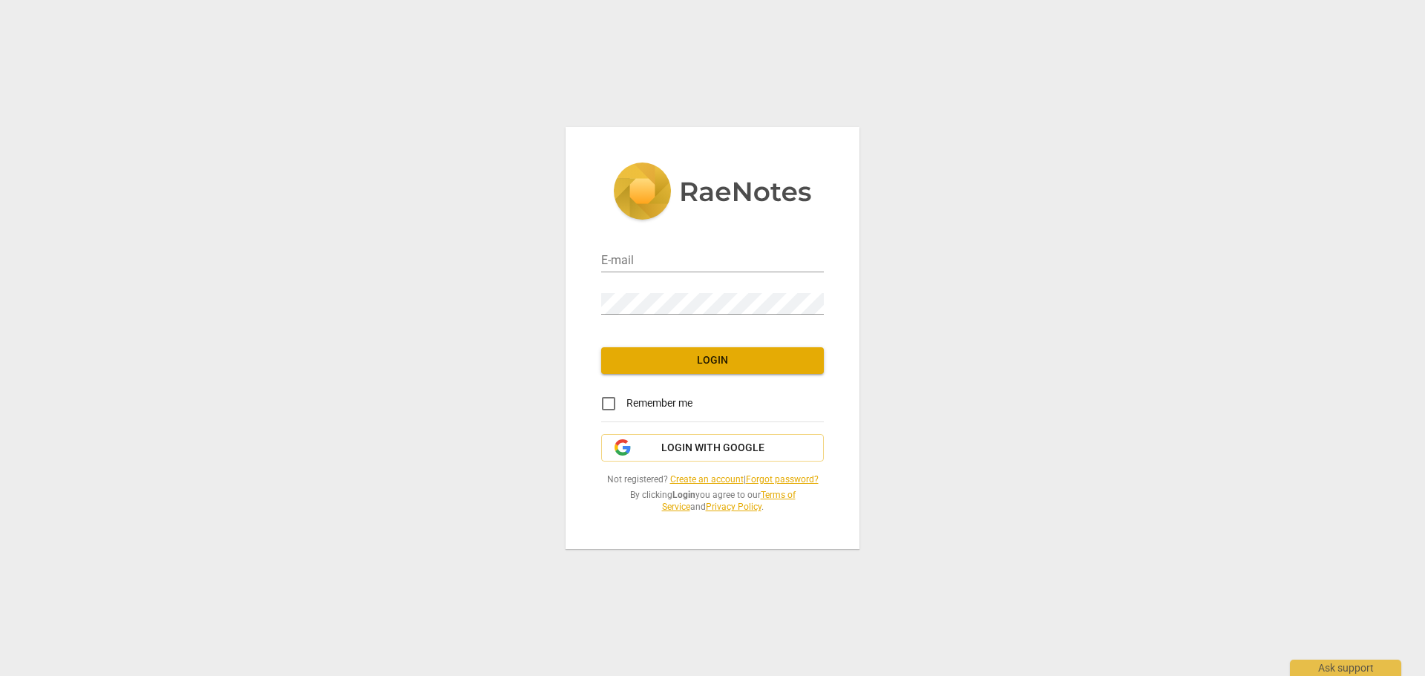
type input "info@efficientlanguagecoaching.com"
click at [707, 368] on button "Login" at bounding box center [712, 360] width 223 height 27
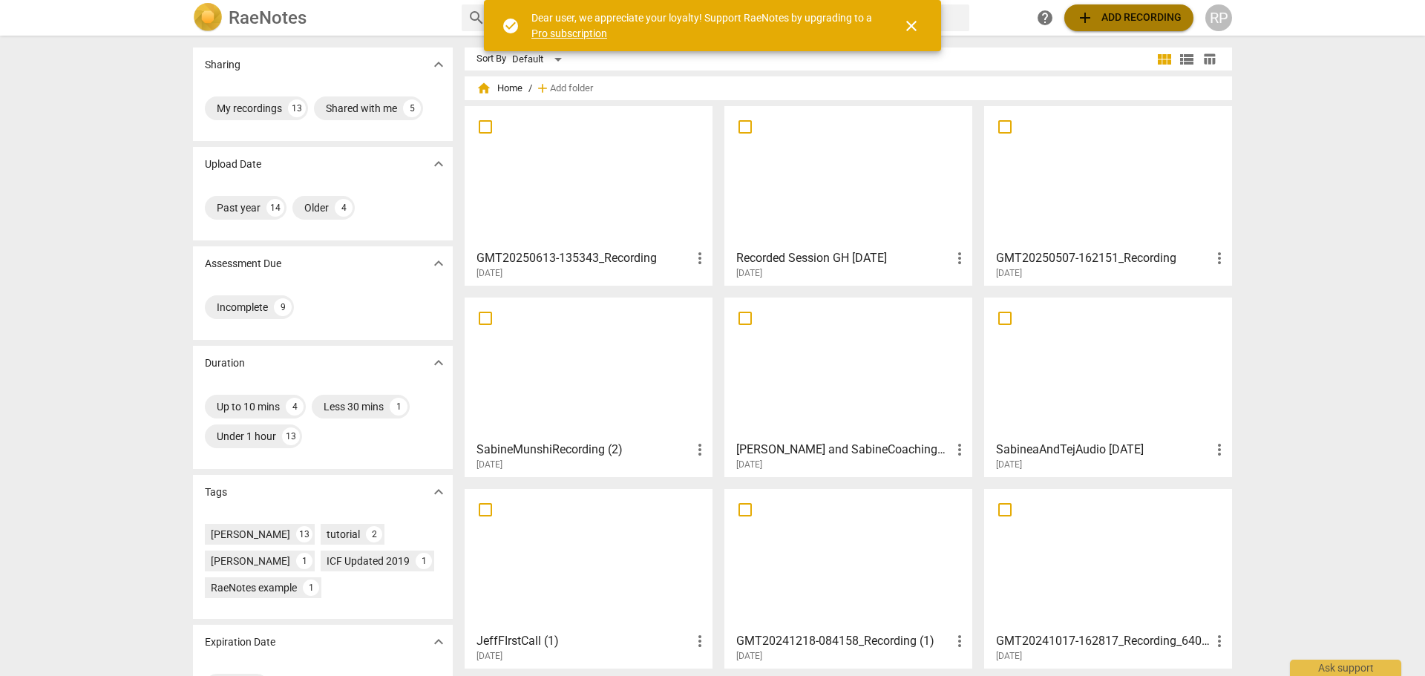
click at [1108, 19] on span "add Add recording" at bounding box center [1128, 18] width 105 height 18
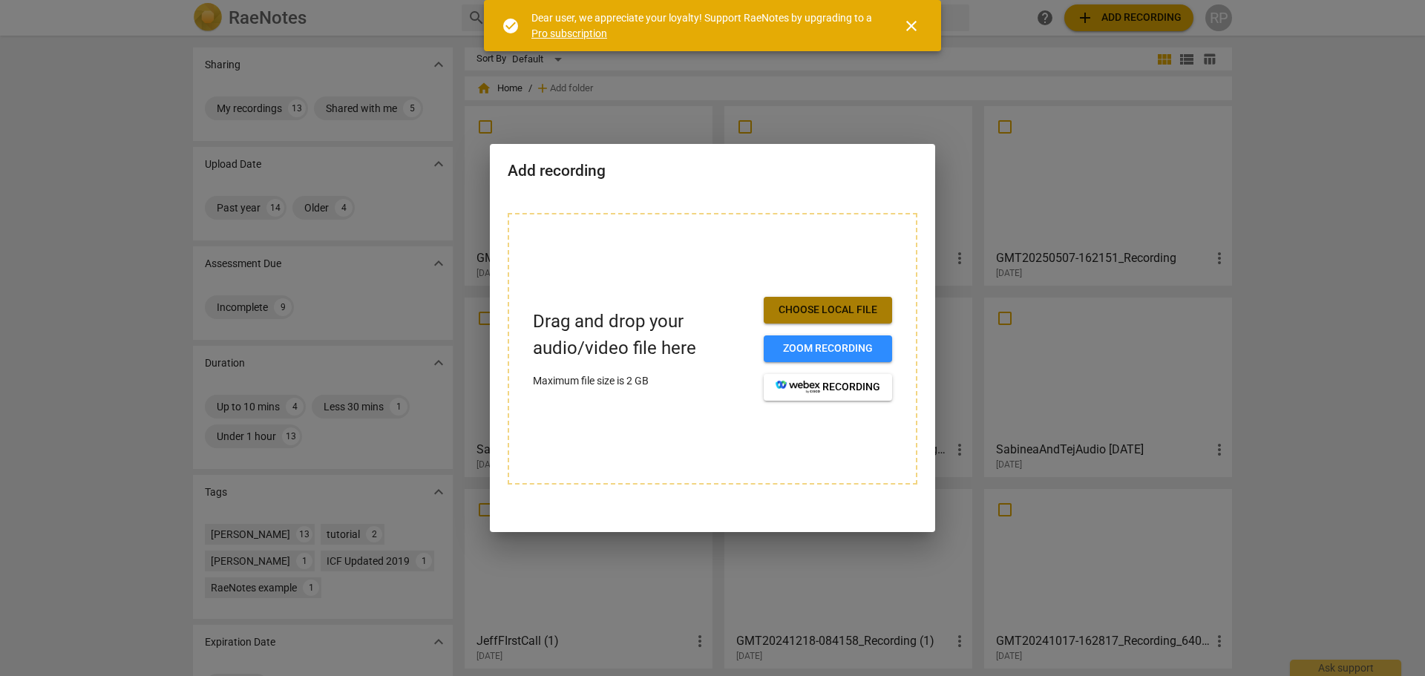
click at [833, 311] on span "Choose local file" at bounding box center [828, 310] width 105 height 15
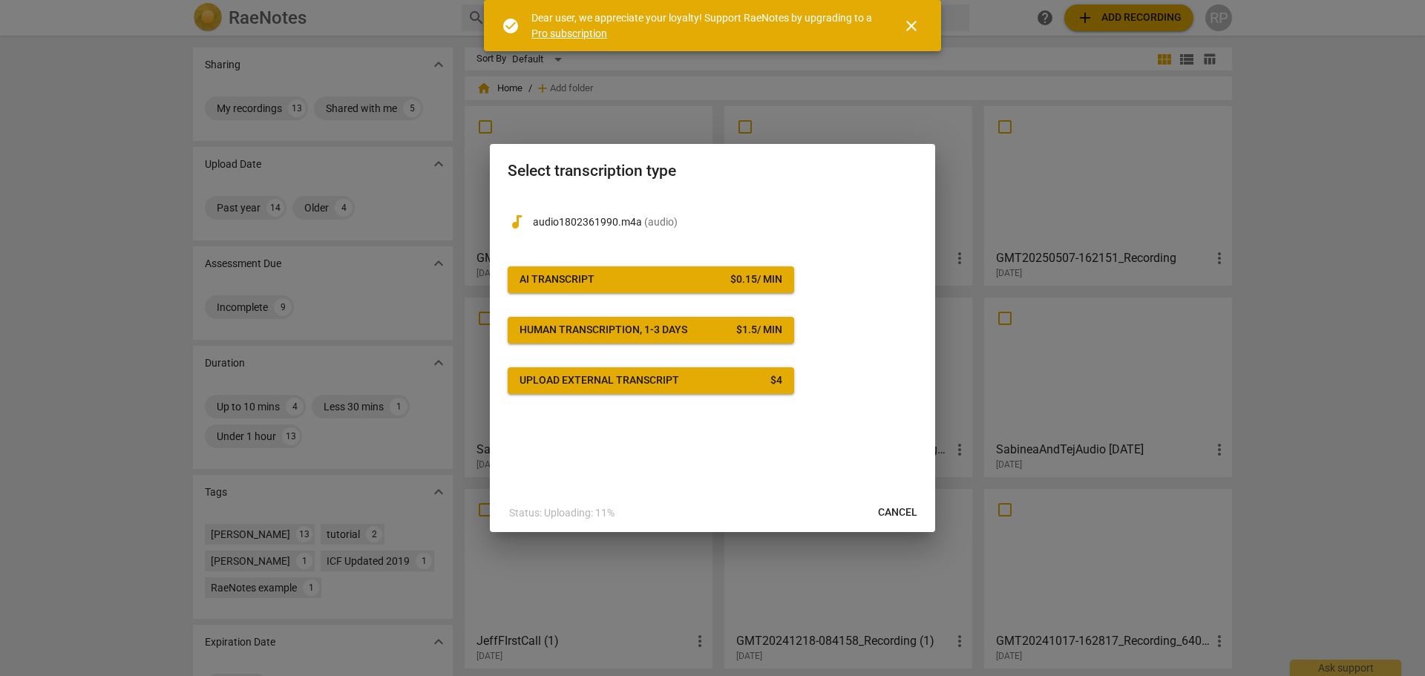
click at [716, 283] on span "AI Transcript $ 0.15 / min" at bounding box center [651, 279] width 263 height 15
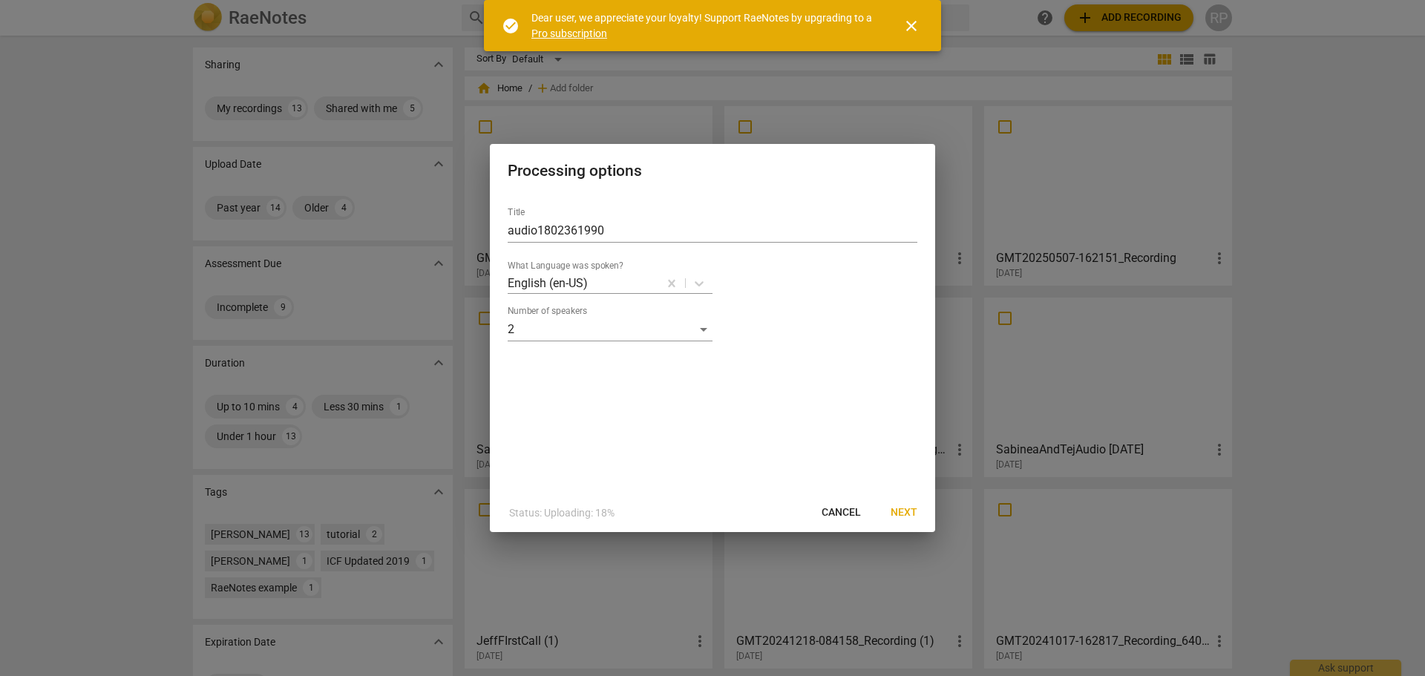
click at [908, 514] on span "Next" at bounding box center [904, 512] width 27 height 15
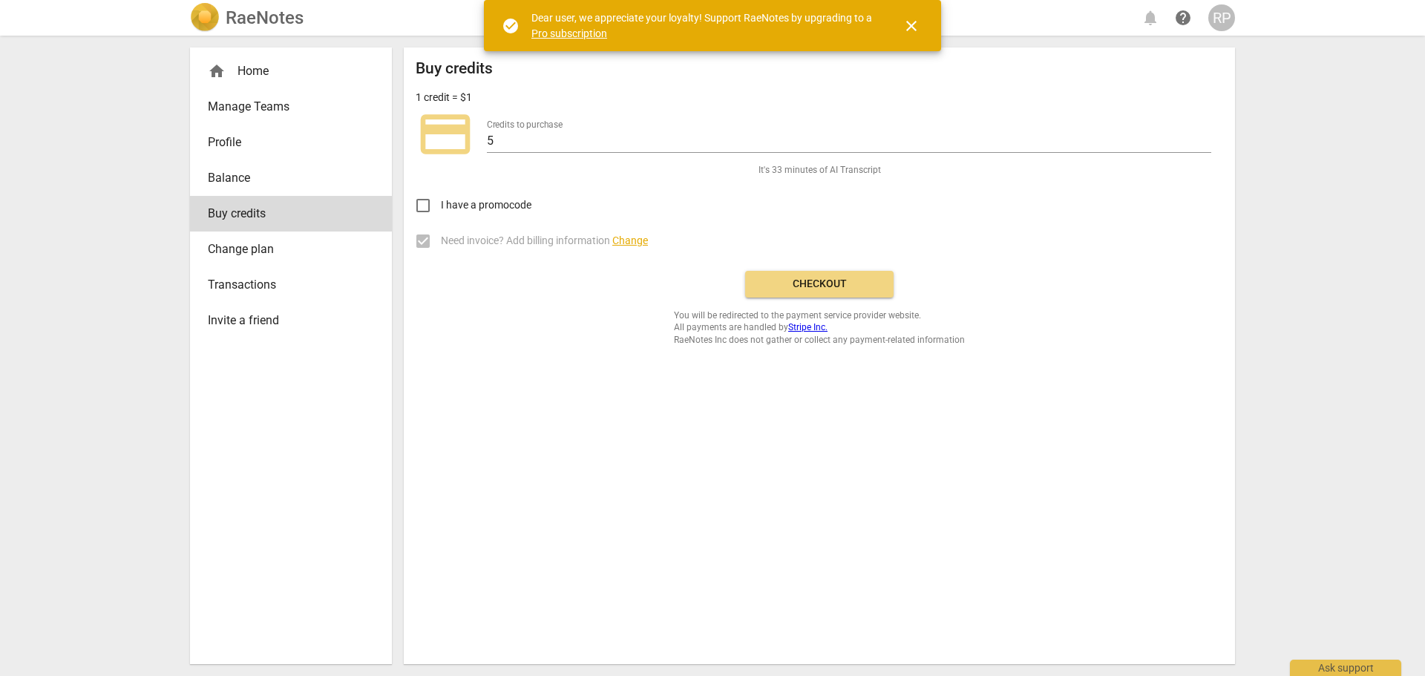
click at [809, 294] on button "Checkout" at bounding box center [819, 284] width 148 height 27
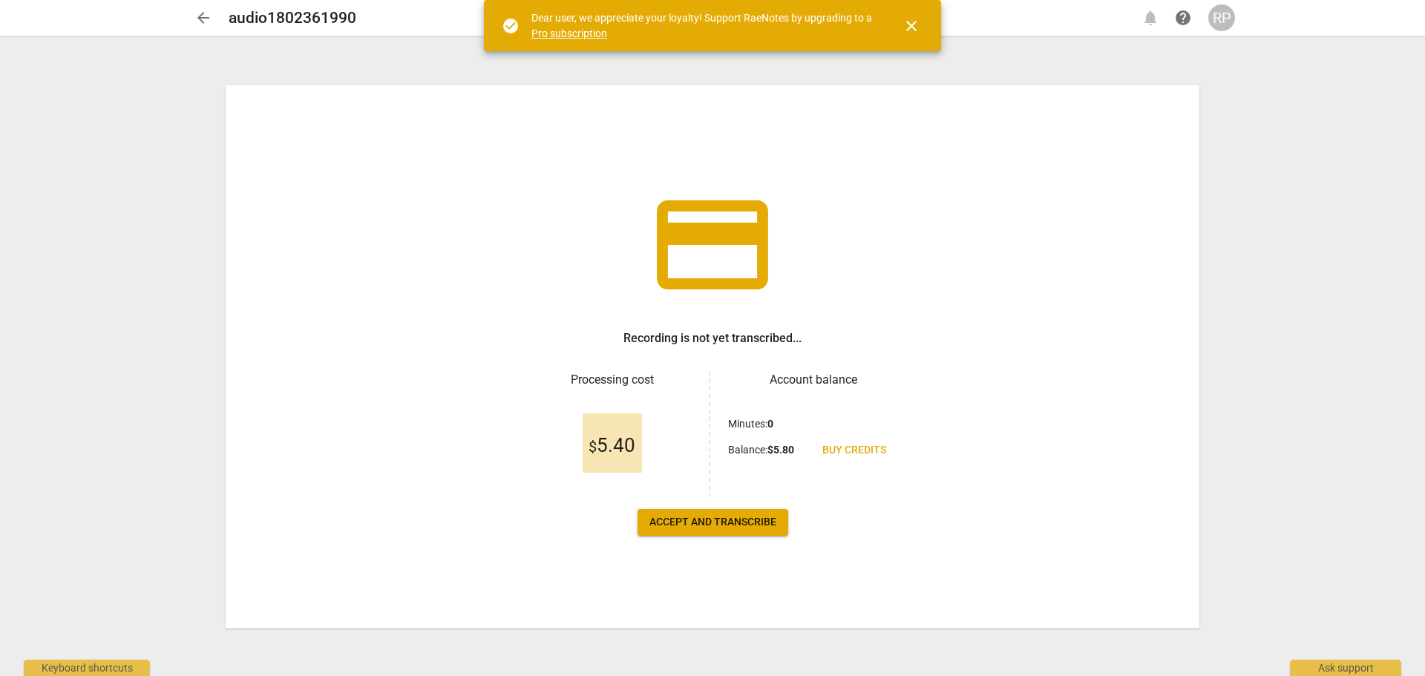
click at [734, 515] on span "Accept and transcribe" at bounding box center [712, 522] width 127 height 15
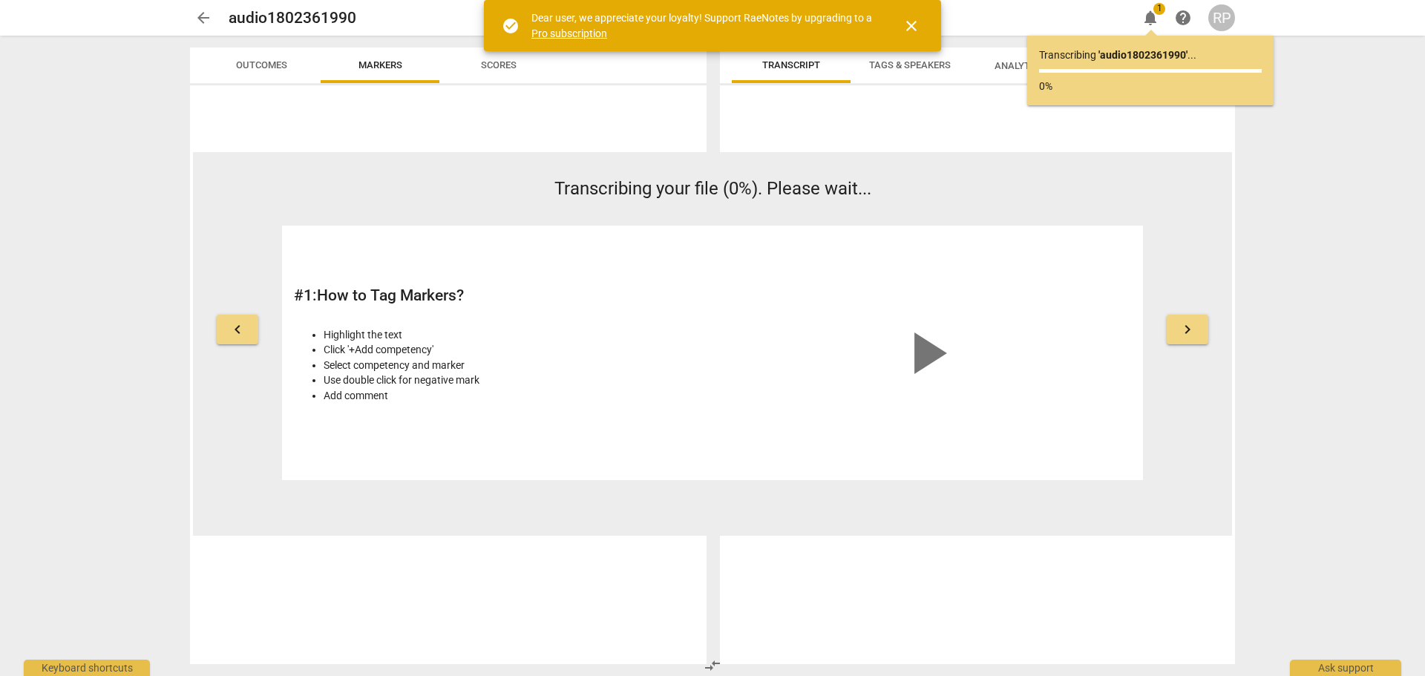
click at [911, 20] on span "close" at bounding box center [912, 26] width 18 height 18
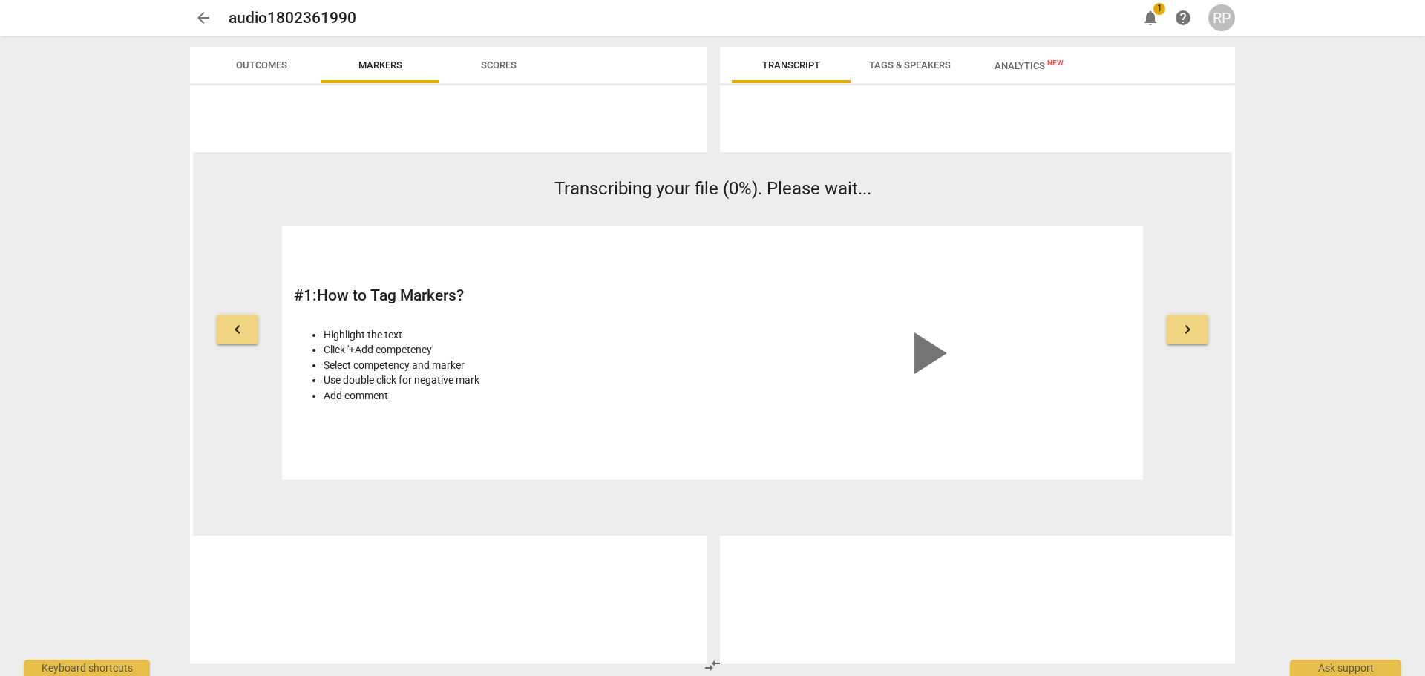
click at [1146, 16] on span "notifications" at bounding box center [1151, 18] width 18 height 18
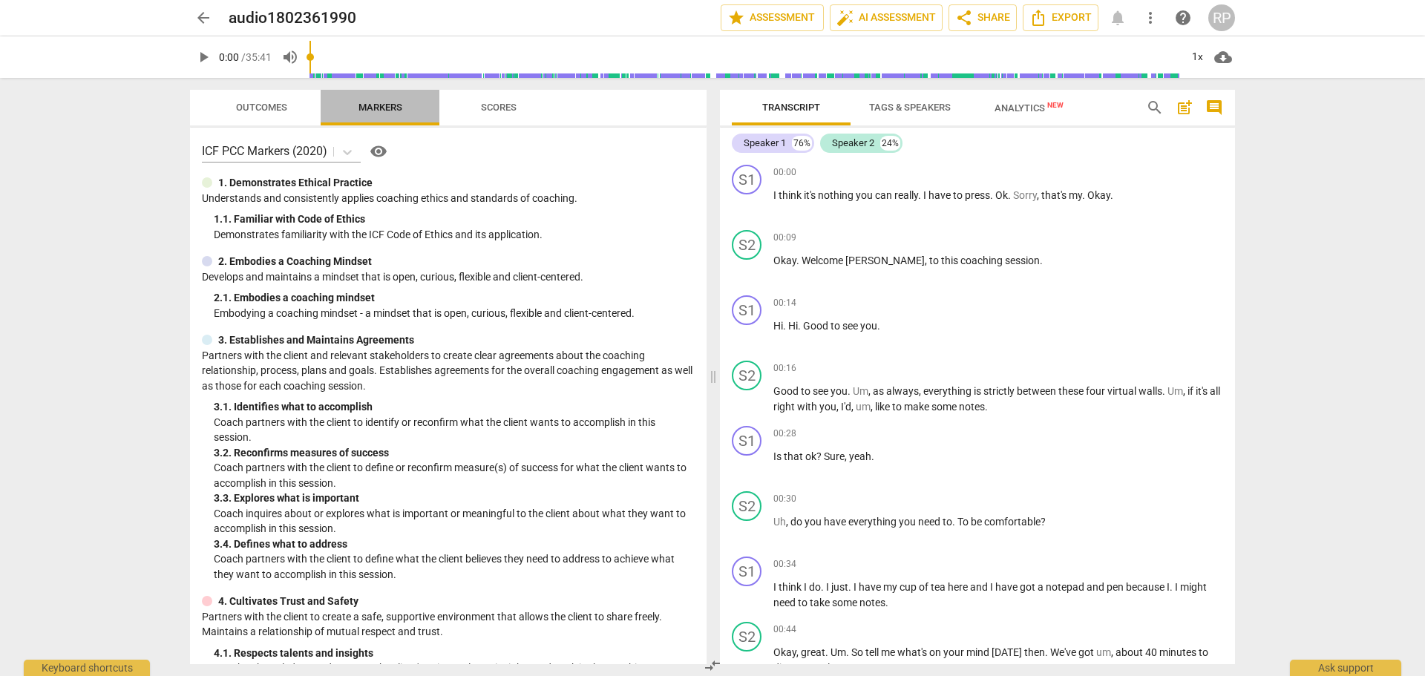
click at [391, 107] on span "Markers" at bounding box center [381, 107] width 44 height 11
click at [1044, 109] on span "Analytics New" at bounding box center [1029, 107] width 69 height 11
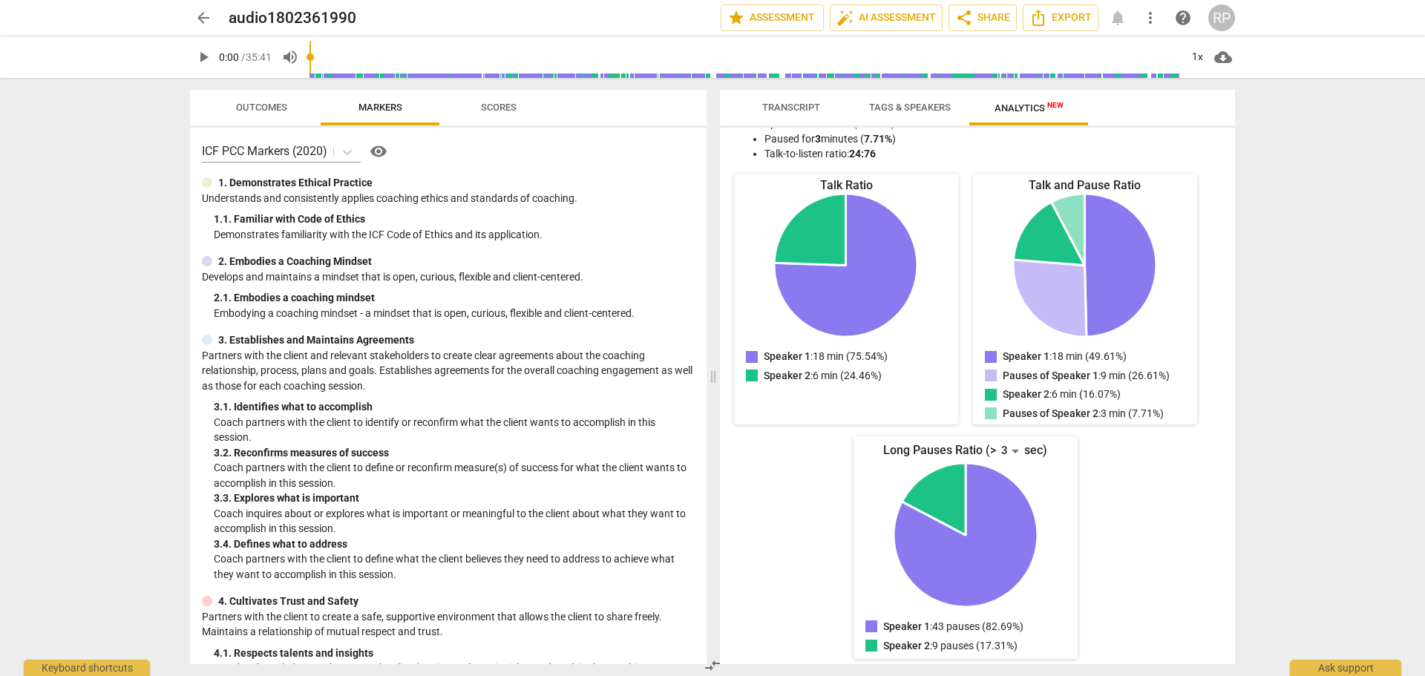
scroll to position [134, 0]
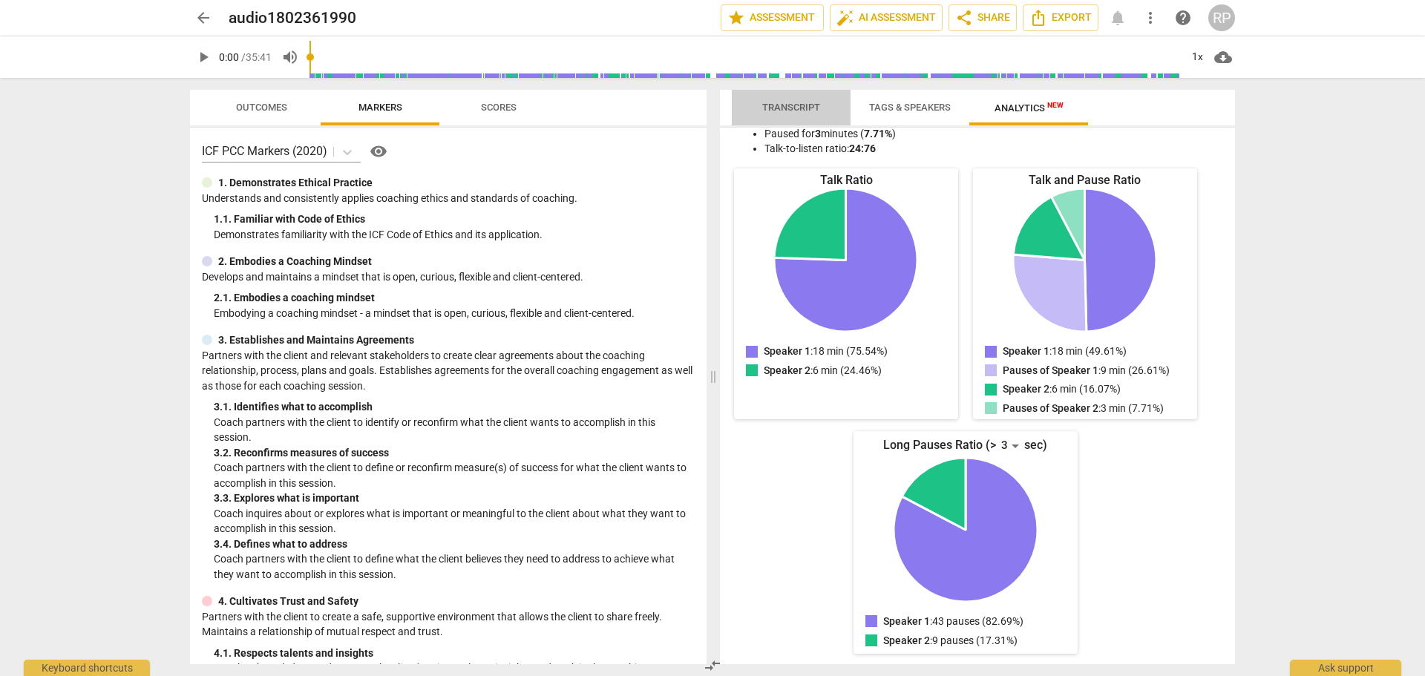
click at [794, 106] on span "Transcript" at bounding box center [791, 107] width 58 height 11
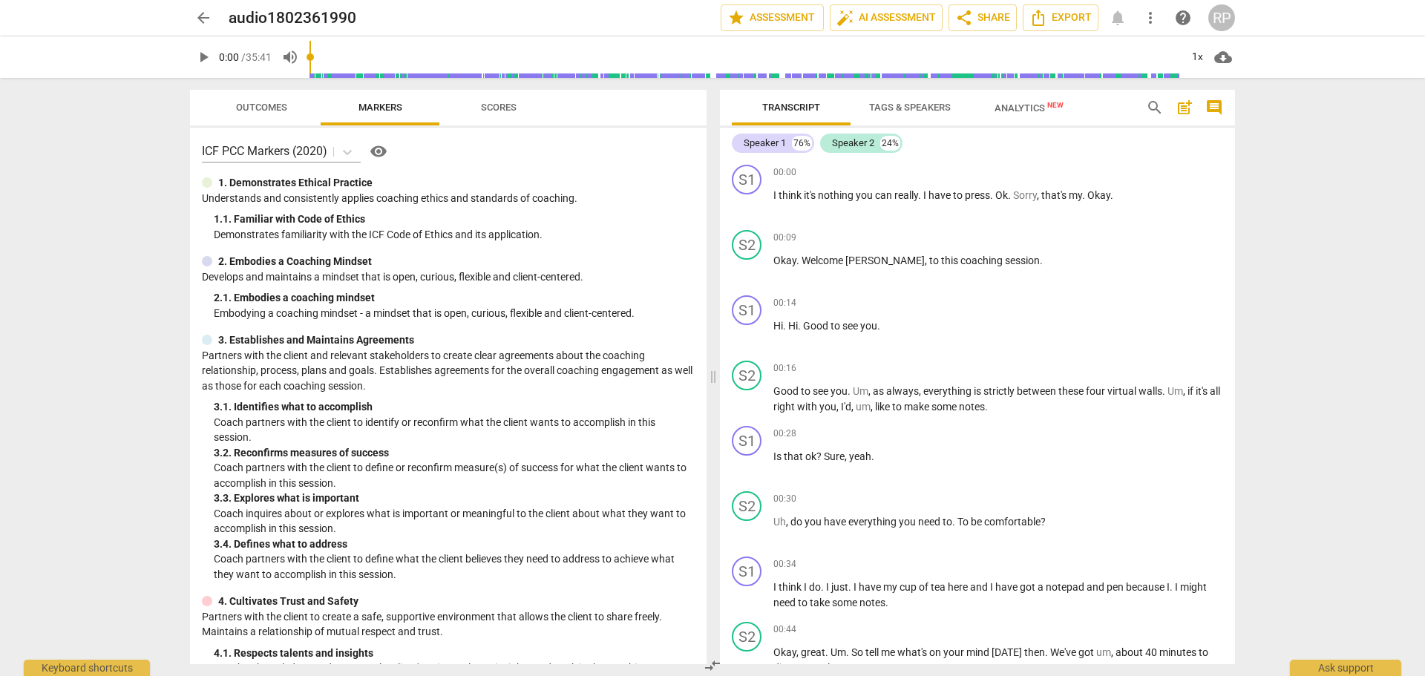
click at [405, 105] on span "Markers" at bounding box center [380, 108] width 79 height 20
click at [779, 12] on span "star Assessment" at bounding box center [772, 18] width 90 height 18
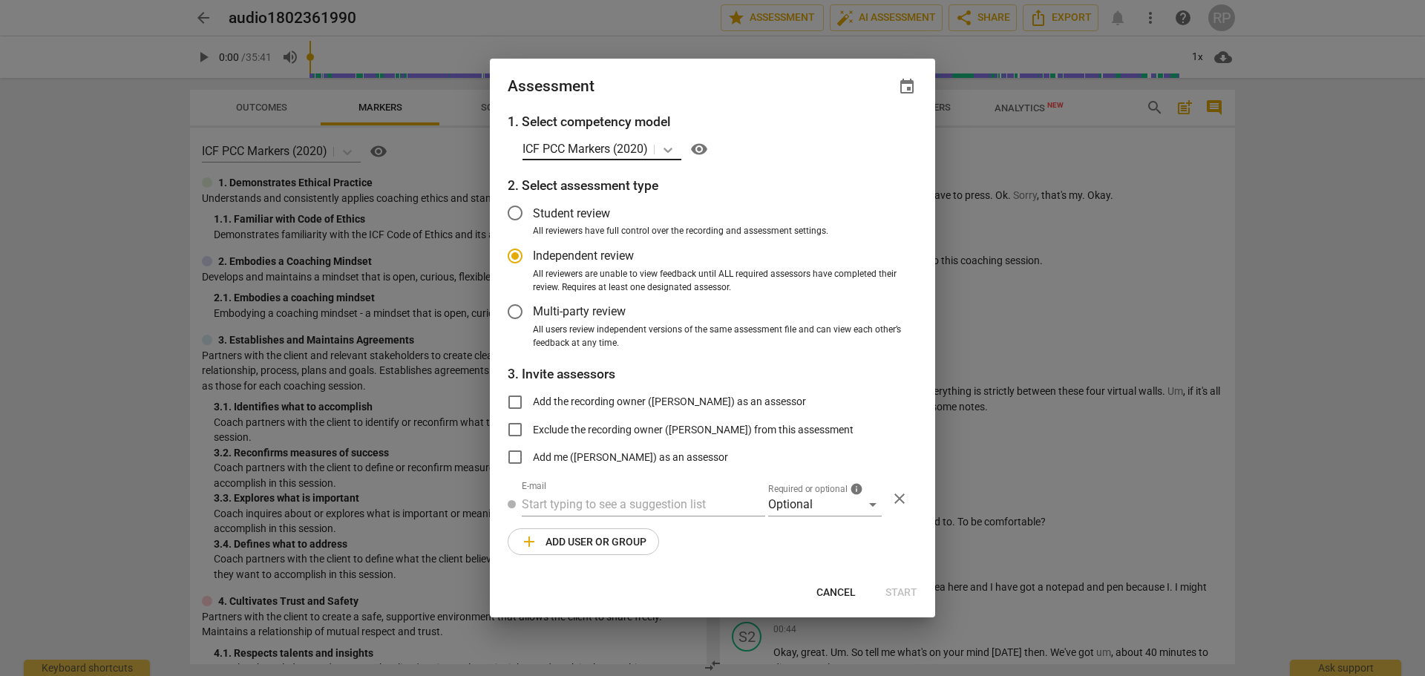
click at [667, 146] on icon at bounding box center [668, 150] width 15 height 15
click at [903, 495] on span "close" at bounding box center [900, 499] width 18 height 18
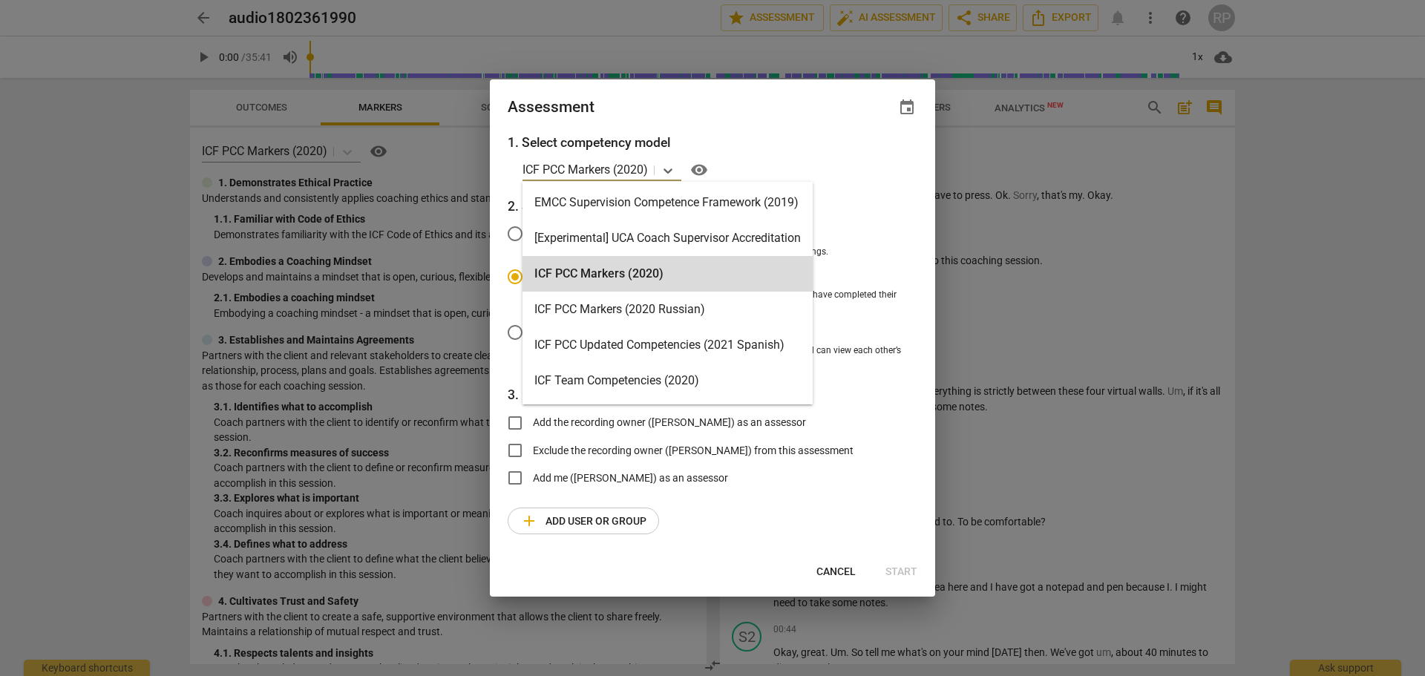
click at [644, 171] on p "ICF PCC Markers (2020)" at bounding box center [585, 169] width 125 height 17
click at [672, 274] on div "ICF PCC Markers (2020)" at bounding box center [668, 274] width 290 height 36
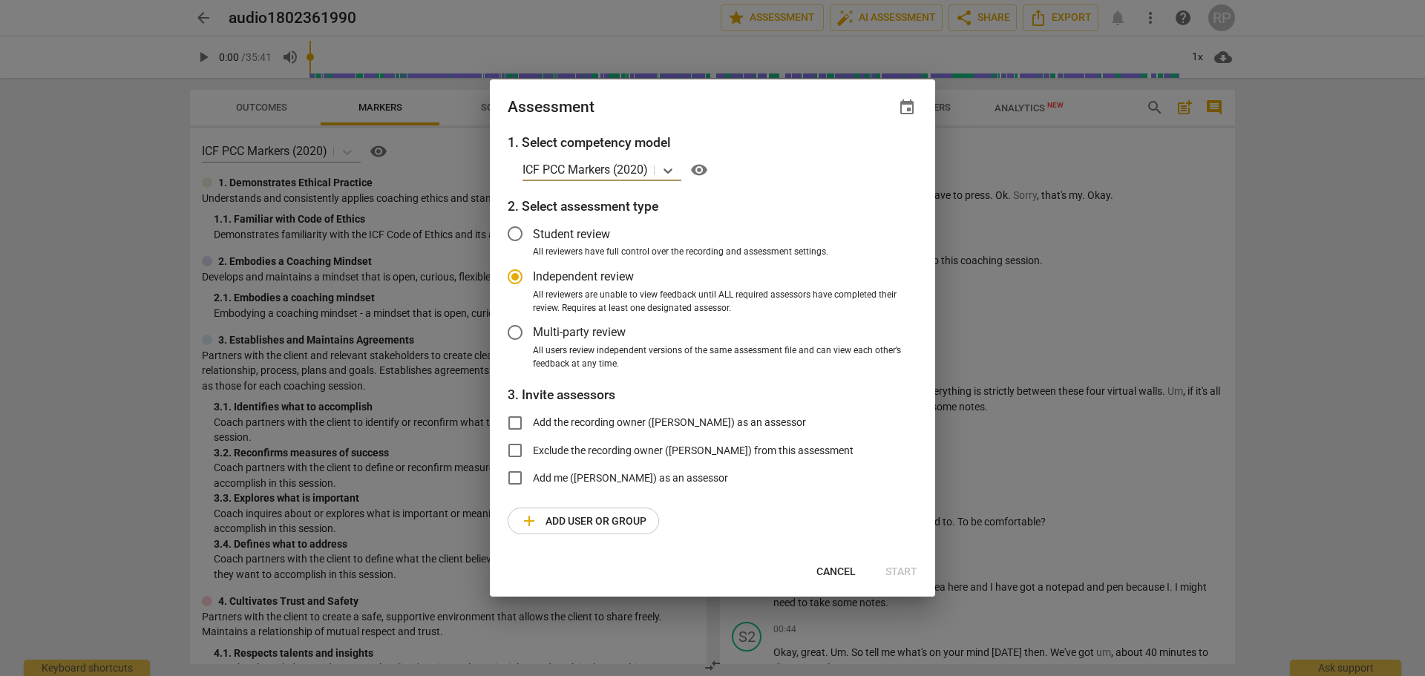
drag, startPoint x: 1231, startPoint y: 237, endPoint x: 1378, endPoint y: 229, distance: 147.9
click at [1257, 246] on div at bounding box center [712, 338] width 1425 height 676
radio input "false"
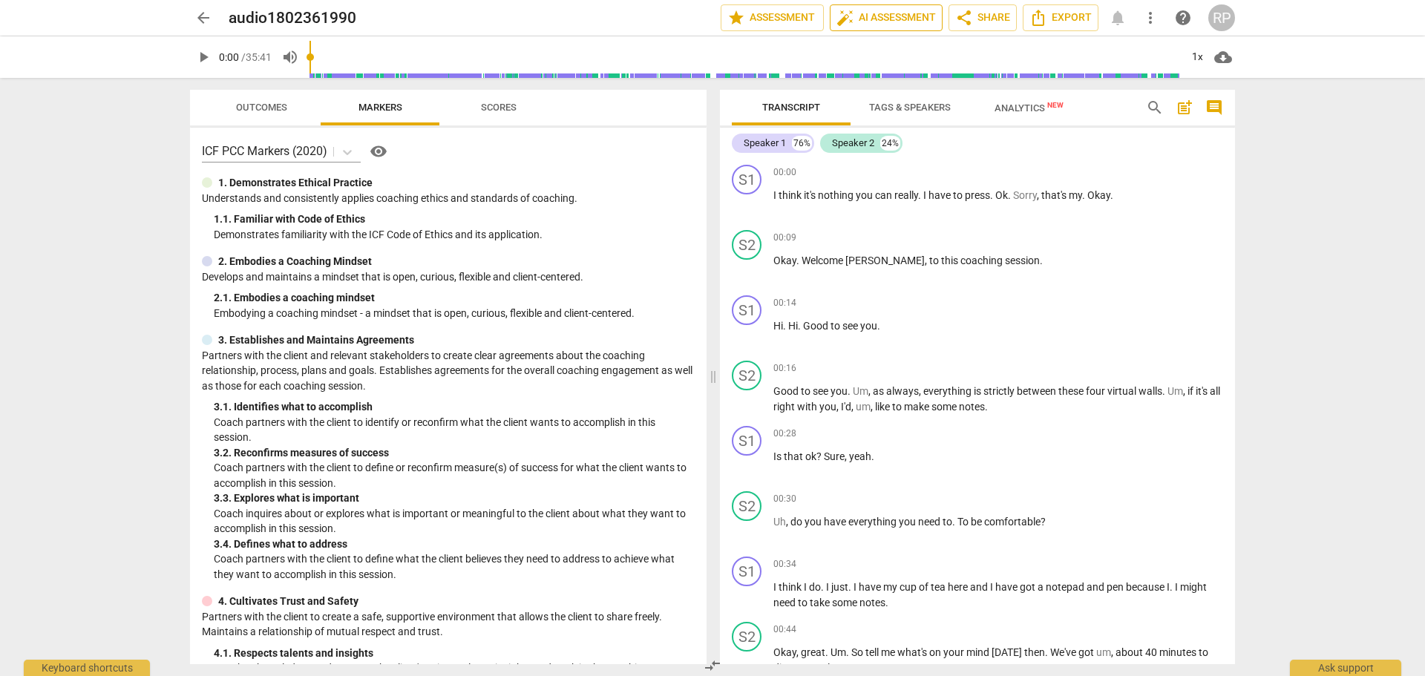
click at [860, 20] on span "auto_fix_high AI Assessment" at bounding box center [886, 18] width 99 height 18
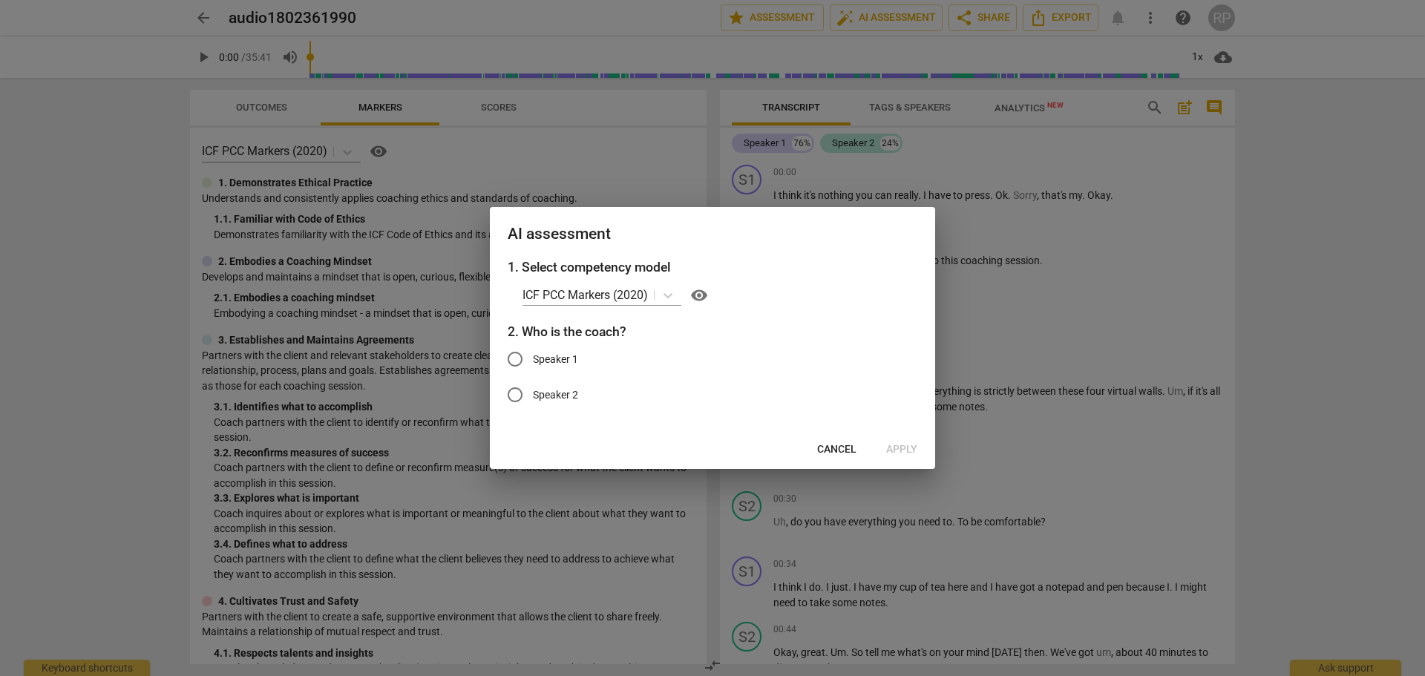
click at [516, 398] on input "Speaker 2" at bounding box center [515, 395] width 36 height 36
radio input "true"
click at [896, 449] on span "Apply" at bounding box center [901, 449] width 31 height 15
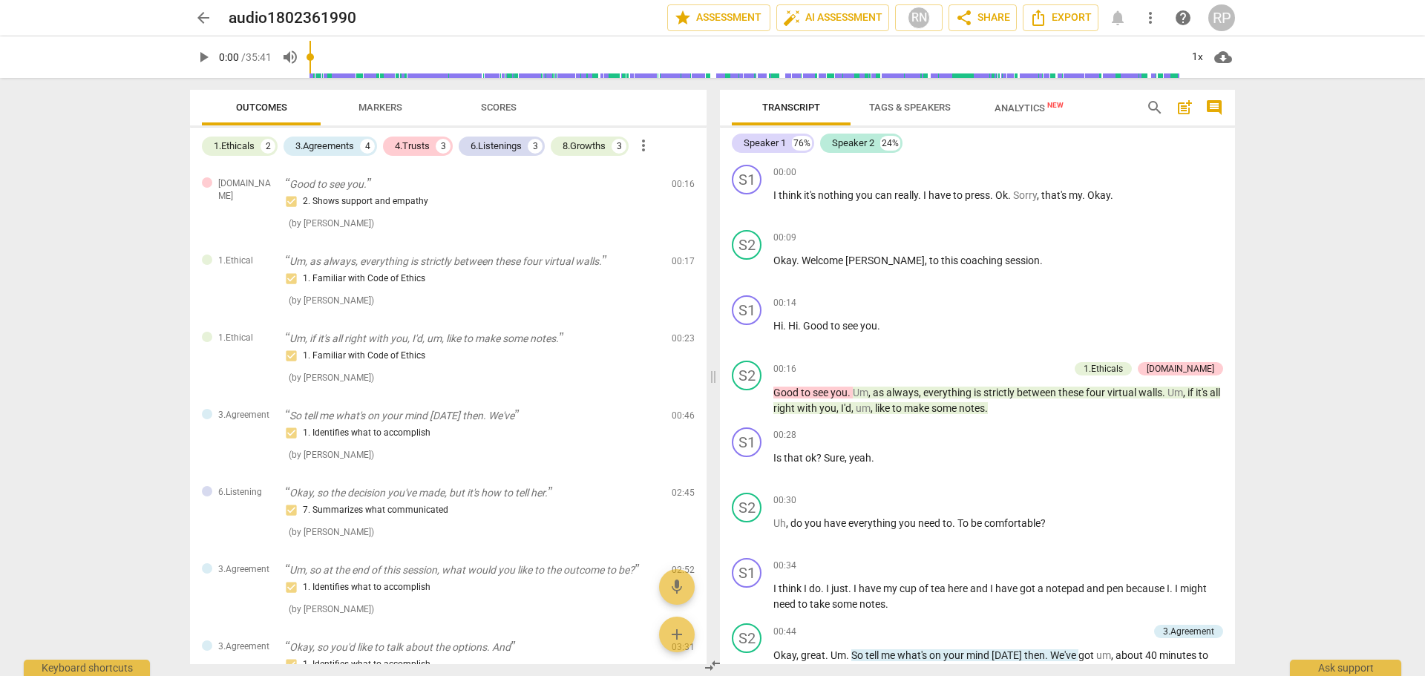
click at [1293, 232] on div "arrow_back audio1802361990 edit star Assessment auto_fix_high AI Assessment RN …" at bounding box center [712, 338] width 1425 height 676
click at [848, 16] on span "auto_fix_high AI Assessment" at bounding box center [832, 18] width 99 height 18
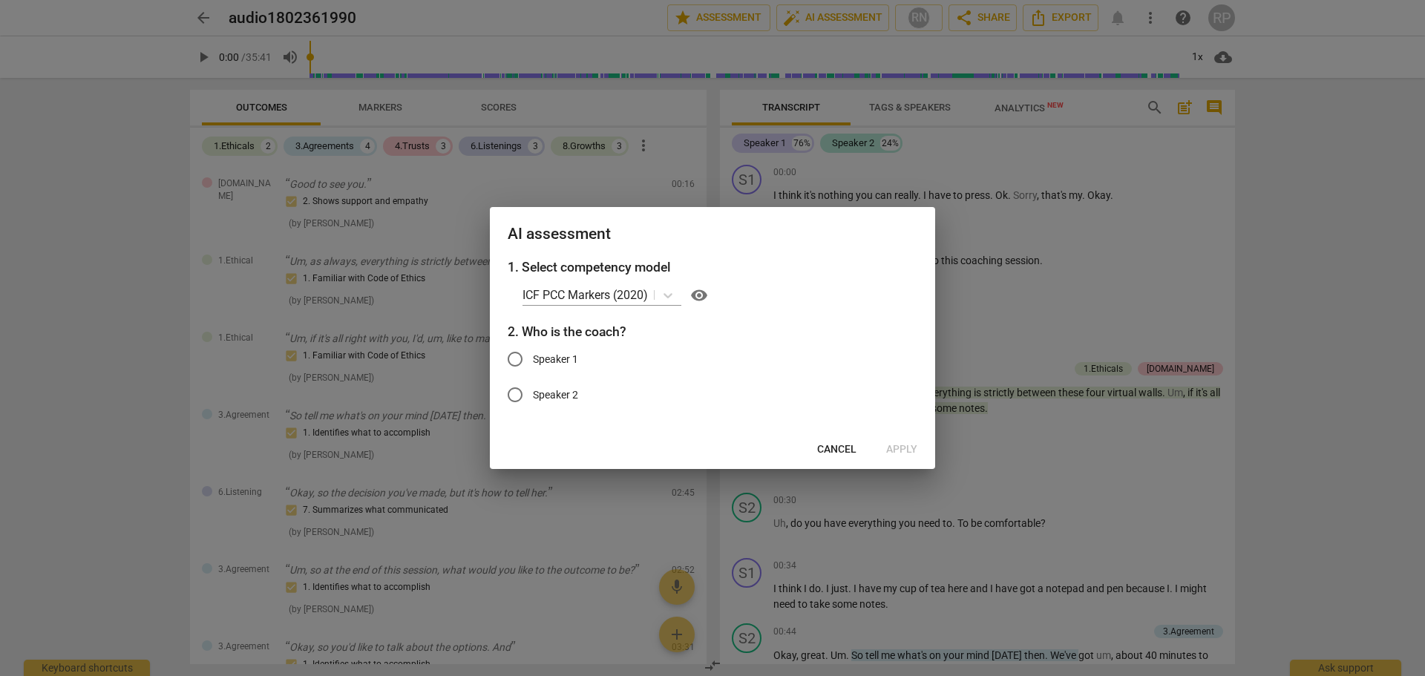
click at [514, 395] on input "Speaker 2" at bounding box center [515, 395] width 36 height 36
radio input "true"
click at [910, 444] on span "Apply" at bounding box center [901, 449] width 31 height 15
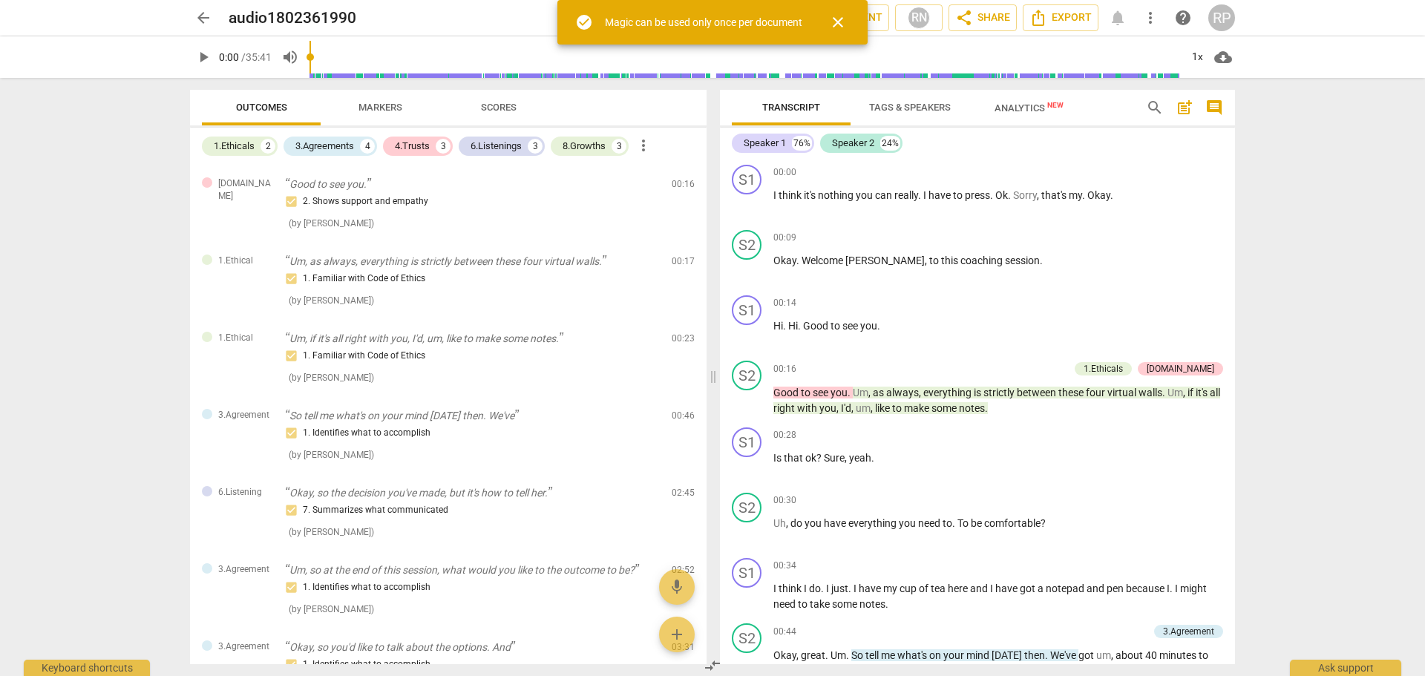
click at [1402, 414] on div "arrow_back audio1802361990 edit star Assessment auto_fix_high AI Assessment RN …" at bounding box center [712, 338] width 1425 height 676
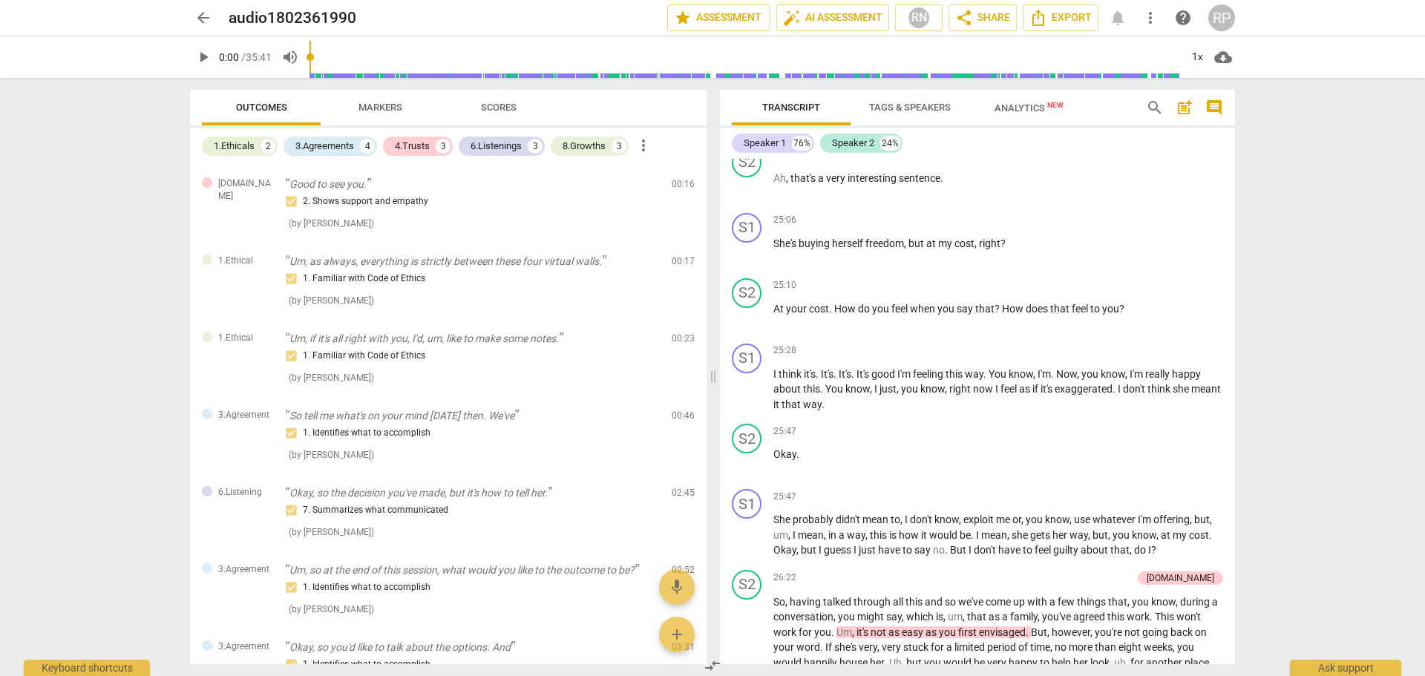
scroll to position [8442, 0]
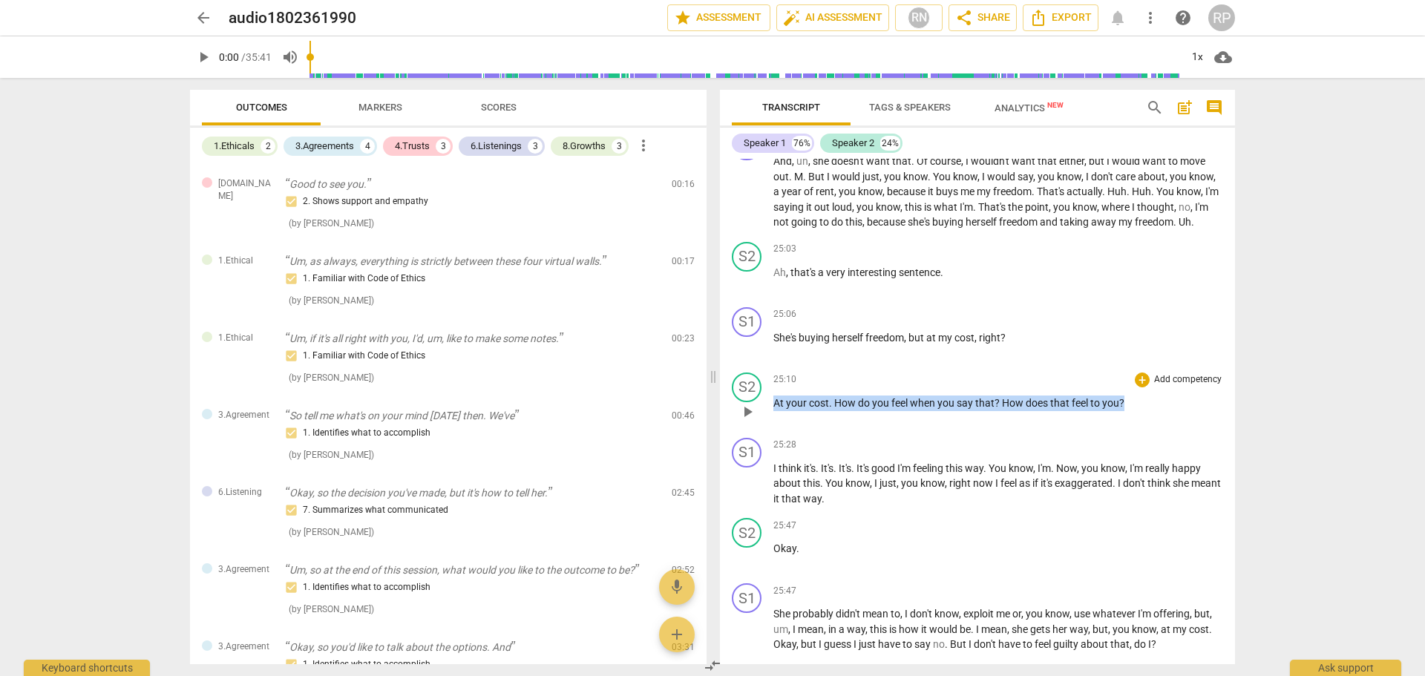
drag, startPoint x: 776, startPoint y: 433, endPoint x: 1139, endPoint y: 433, distance: 363.7
click at [1139, 411] on p "At your cost . How do you feel when you say that ? How does that feel to you ?" at bounding box center [998, 404] width 450 height 16
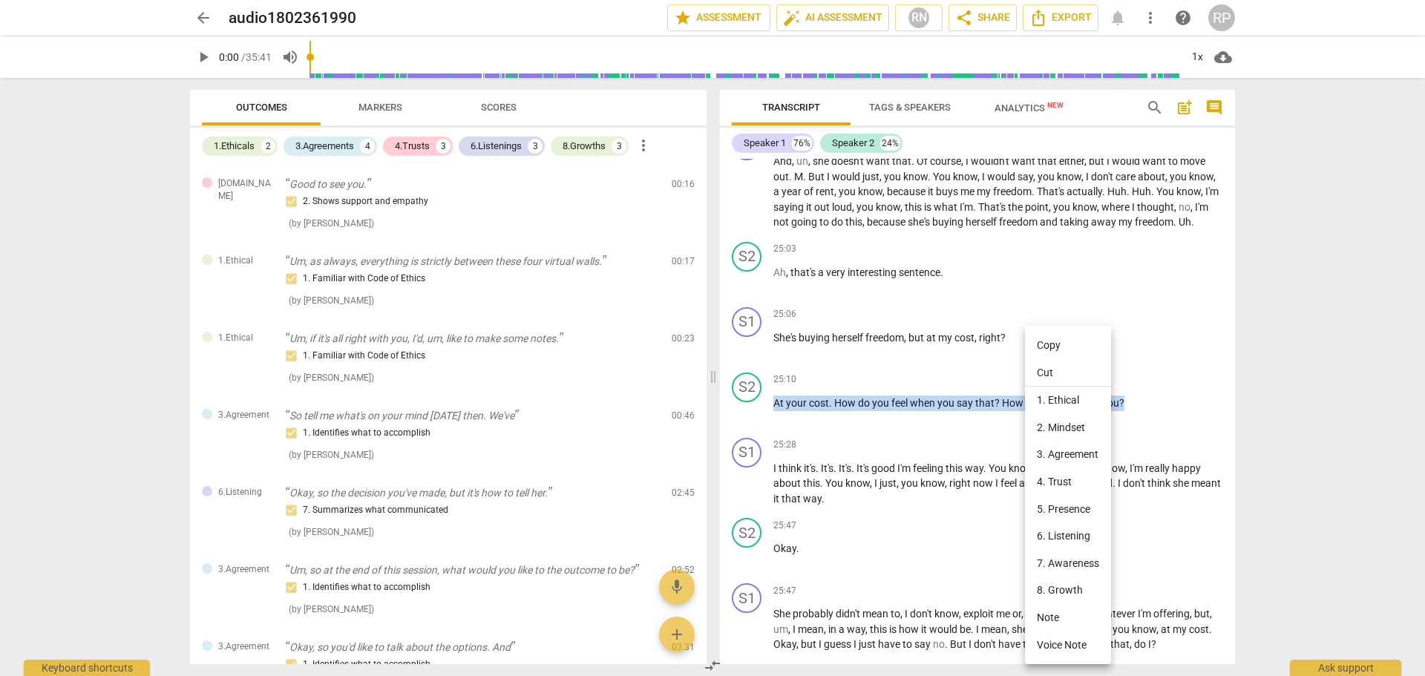
click at [1051, 345] on li "Copy" at bounding box center [1068, 345] width 86 height 27
copy p "At your cost . How do you feel when you say that ? How does that feel to you ?"
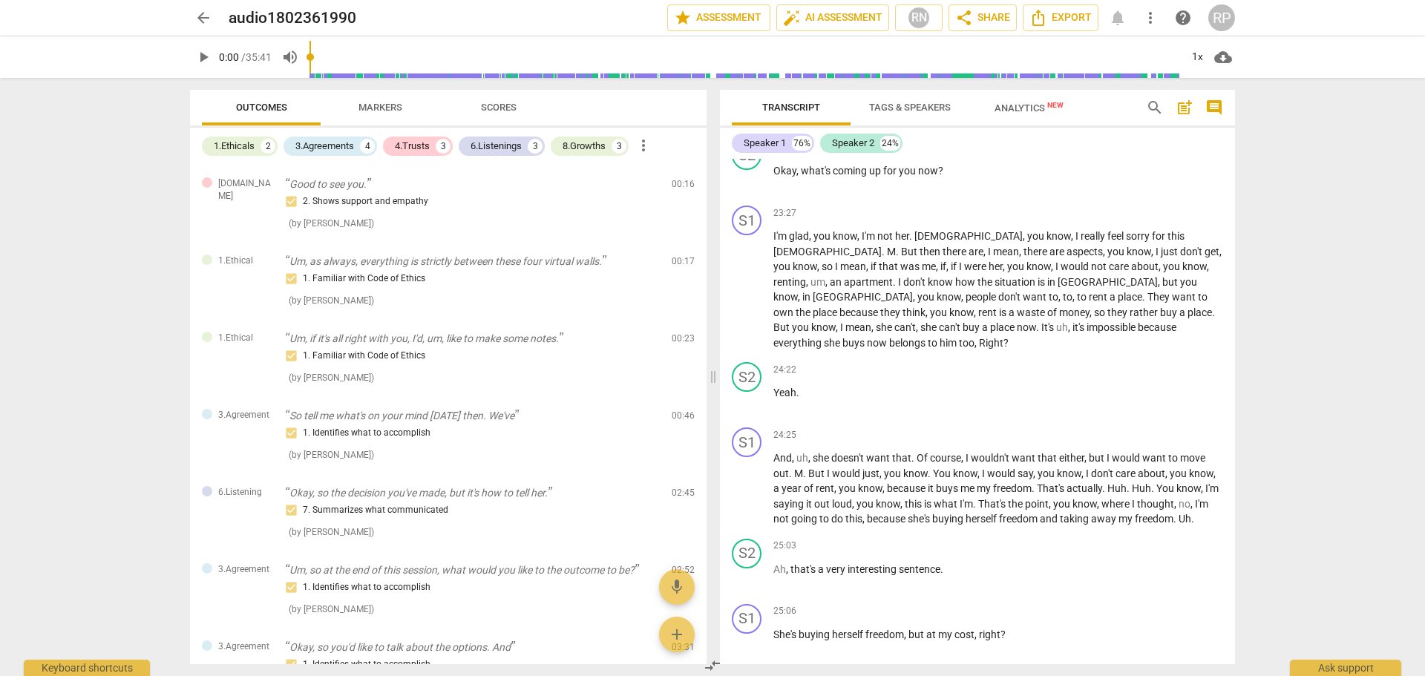
scroll to position [8071, 0]
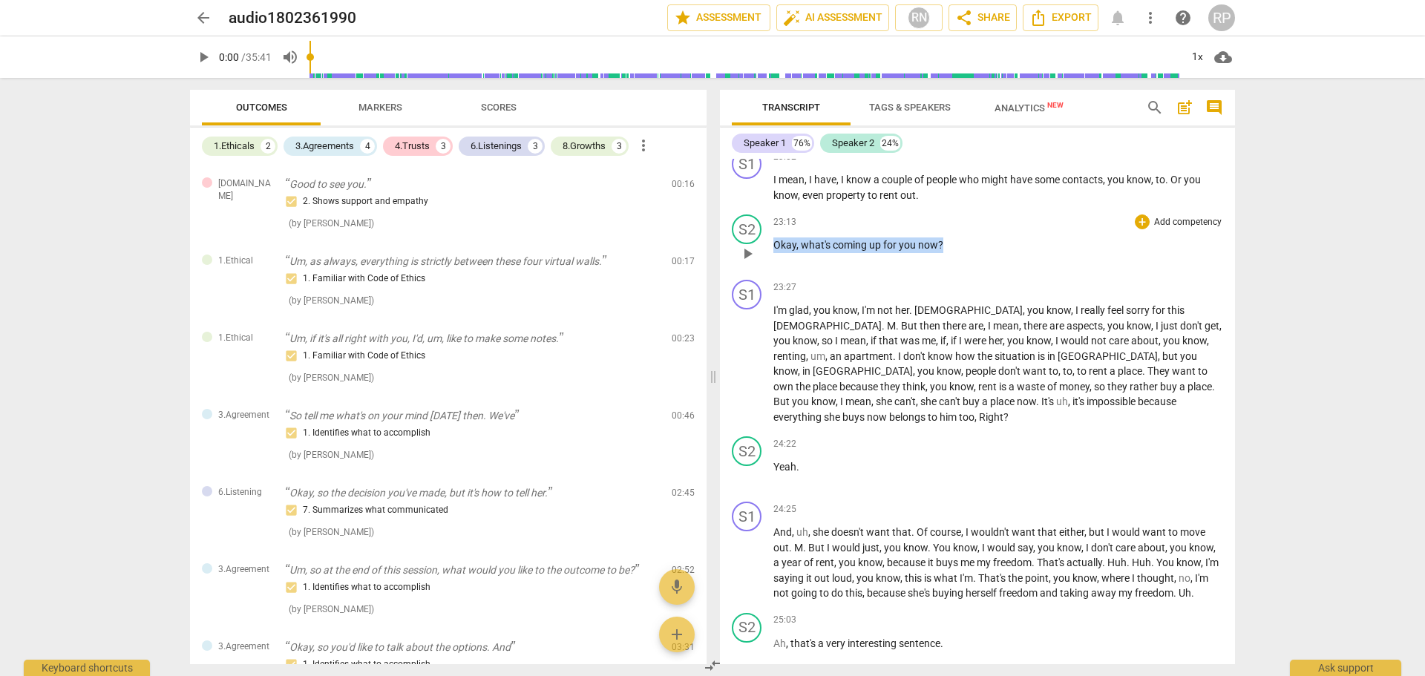
drag, startPoint x: 775, startPoint y: 288, endPoint x: 950, endPoint y: 278, distance: 175.5
click at [950, 268] on div "23:13 + Add competency keyboard_arrow_right Okay , what's coming up for you now…" at bounding box center [998, 241] width 450 height 53
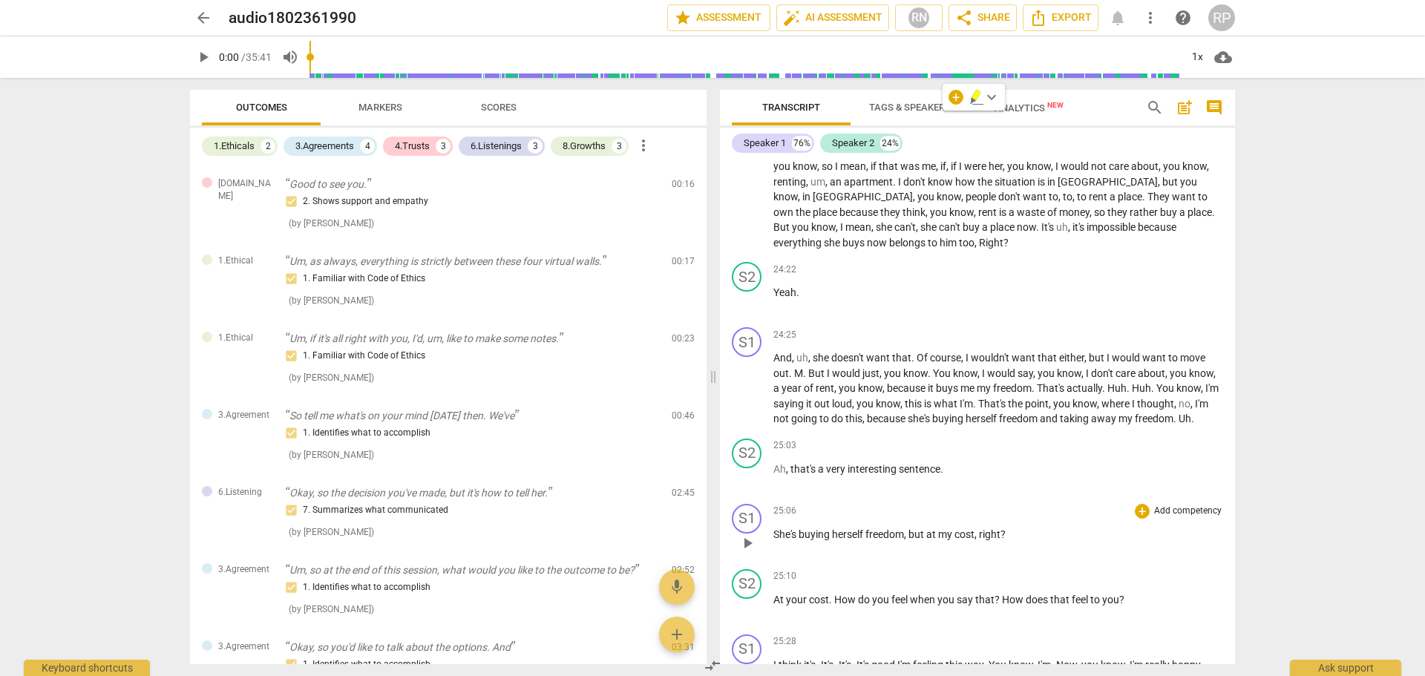
scroll to position [8219, 0]
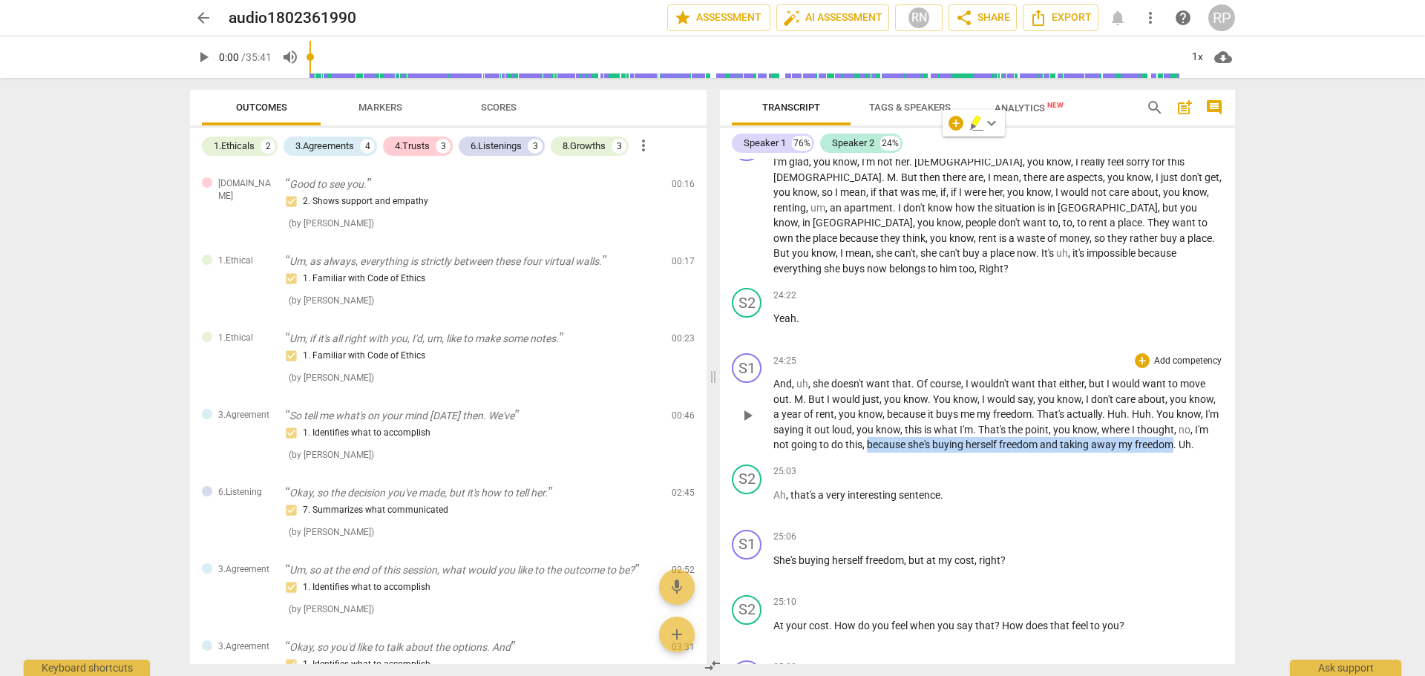
drag, startPoint x: 885, startPoint y: 477, endPoint x: 1194, endPoint y: 474, distance: 308.8
click at [1194, 453] on p "And , uh , she doesn't want that . Of course , I wouldn't want that either , bu…" at bounding box center [998, 414] width 450 height 76
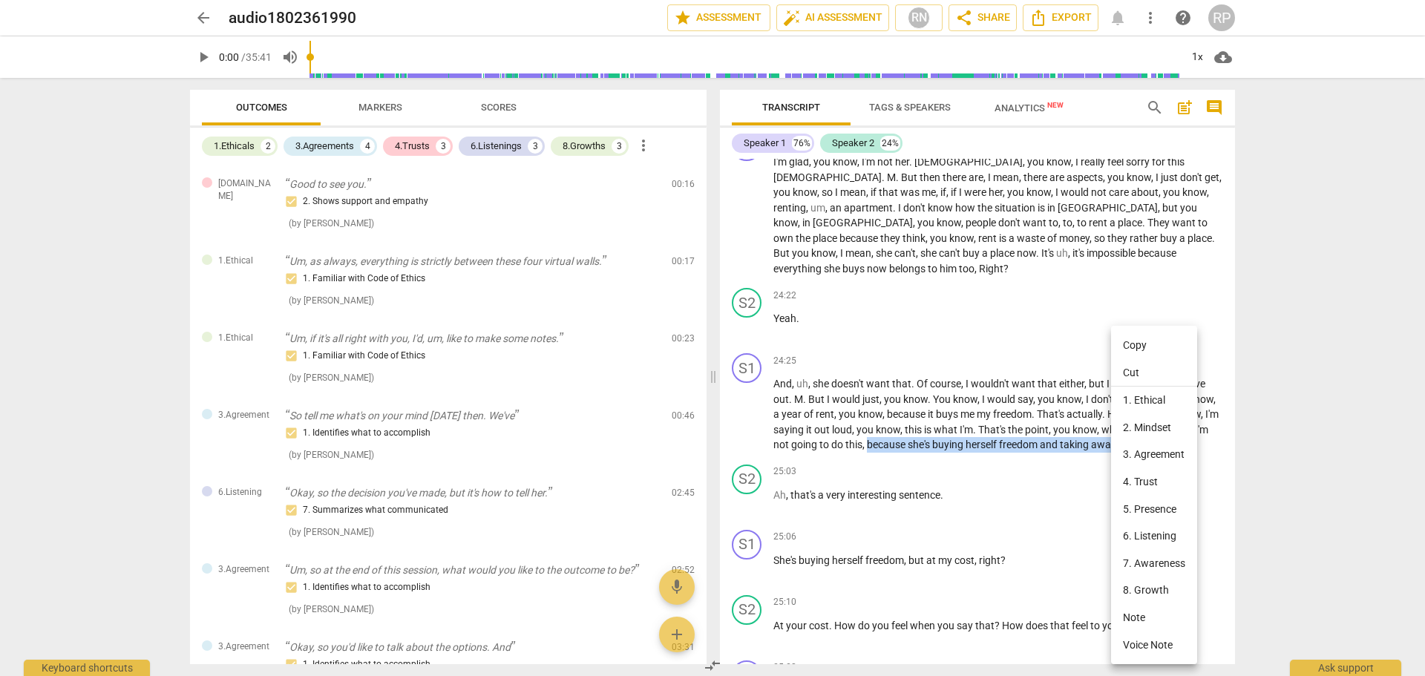
click at [1140, 345] on li "Copy" at bounding box center [1154, 345] width 86 height 27
copy p "because she's buying herself freedom and taking away my freedom"
